Goal: Transaction & Acquisition: Purchase product/service

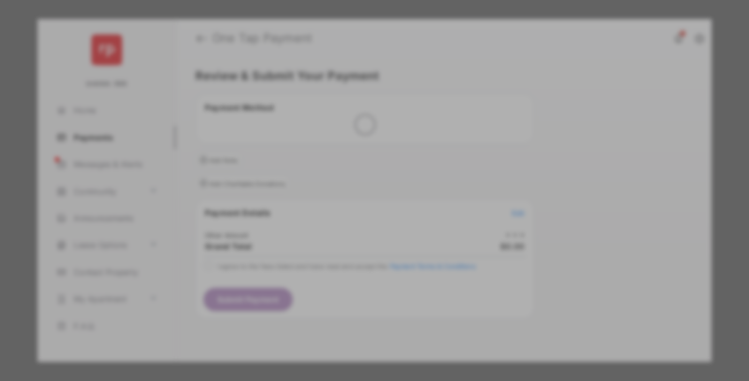
click at [355, 172] on div "Other Amount" at bounding box center [354, 181] width 173 height 18
type input "**"
click at [338, 270] on button "Save" at bounding box center [338, 283] width 54 height 26
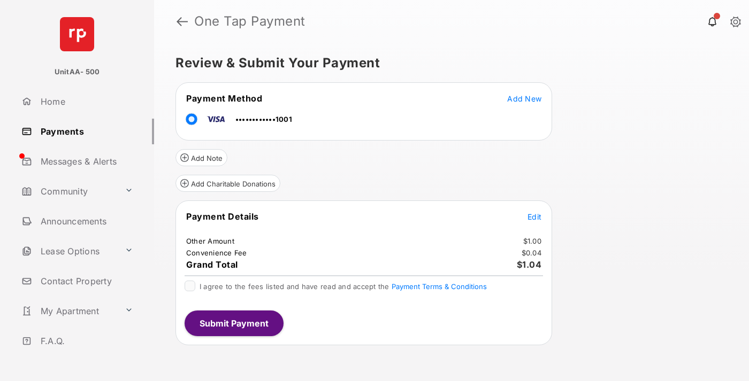
click at [534, 217] on span "Edit" at bounding box center [535, 216] width 14 height 9
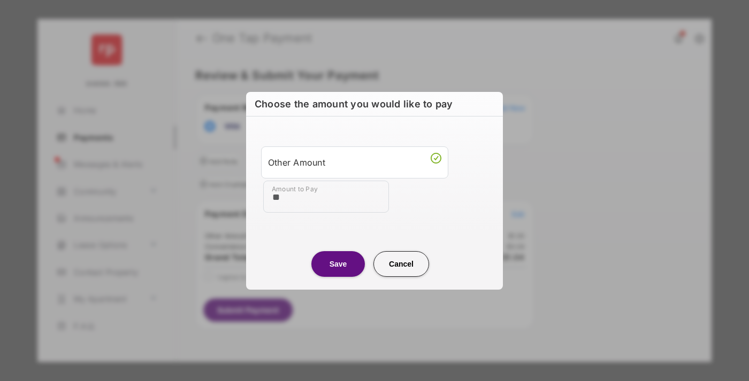
click at [338, 264] on button "Save" at bounding box center [338, 264] width 54 height 26
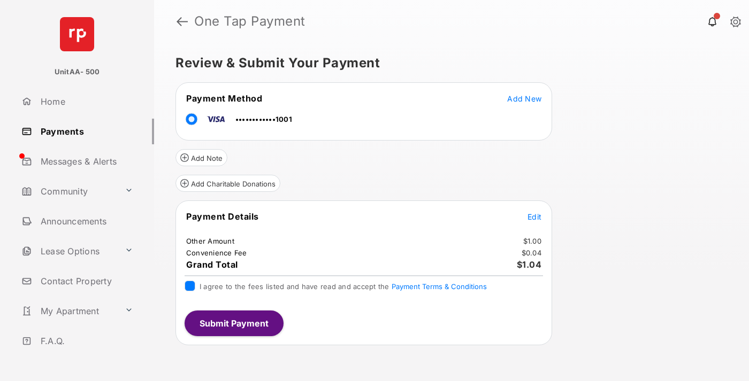
click at [233, 323] on button "Submit Payment" at bounding box center [234, 324] width 99 height 26
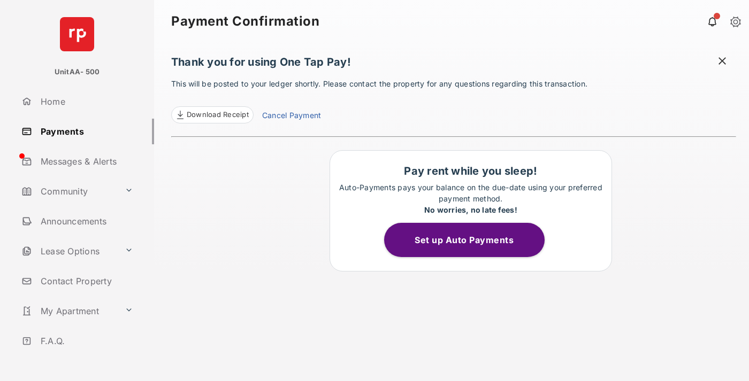
click at [83, 131] on link "Payments" at bounding box center [85, 132] width 137 height 26
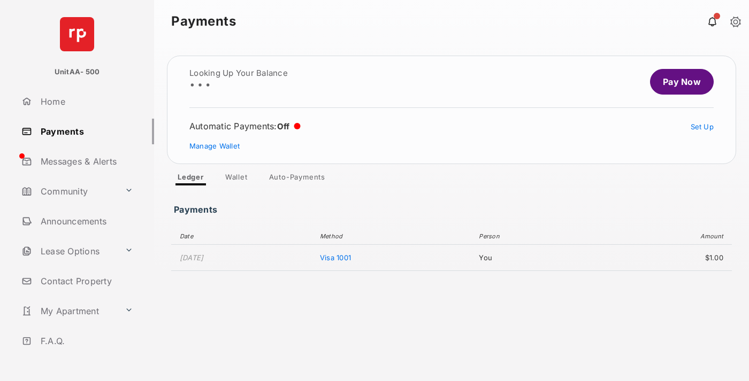
click at [677, 82] on link "Pay Now" at bounding box center [682, 82] width 64 height 26
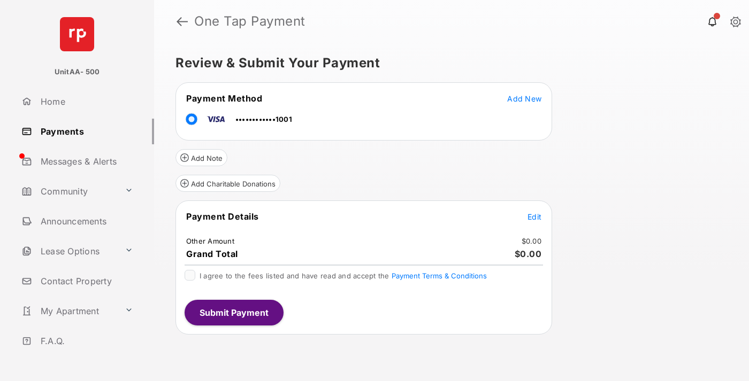
click at [534, 217] on span "Edit" at bounding box center [535, 216] width 14 height 9
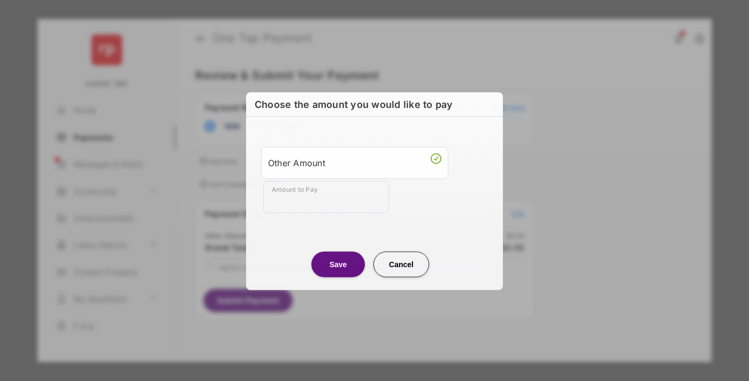
click at [355, 162] on div "Other Amount" at bounding box center [354, 163] width 173 height 18
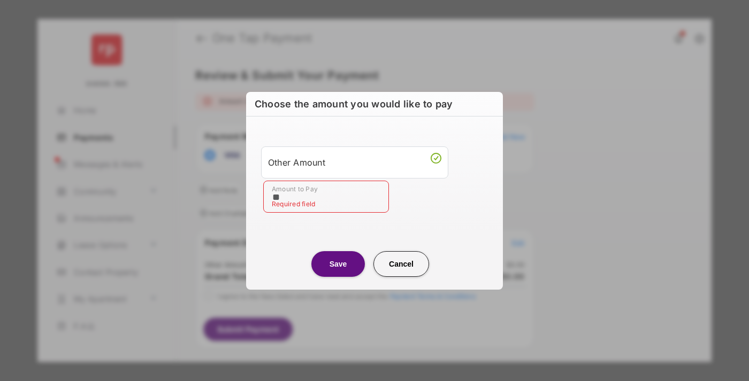
type input "**"
click at [338, 264] on button "Save" at bounding box center [338, 264] width 54 height 26
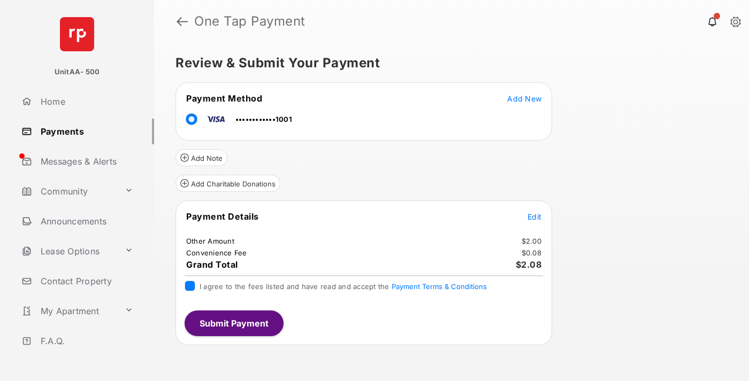
click at [233, 323] on button "Submit Payment" at bounding box center [234, 324] width 99 height 26
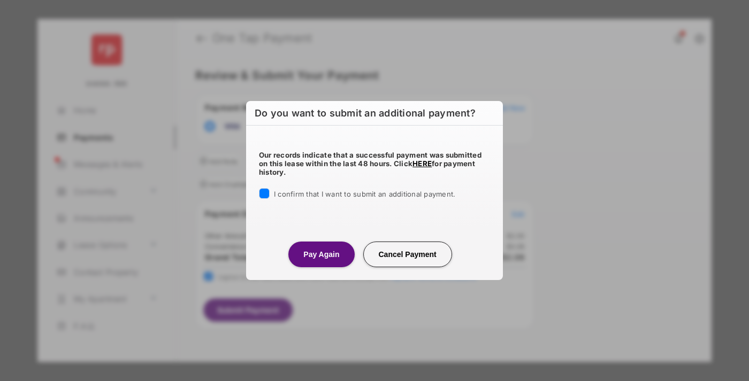
click at [321, 254] on button "Pay Again" at bounding box center [321, 255] width 66 height 26
